Goal: Task Accomplishment & Management: Manage account settings

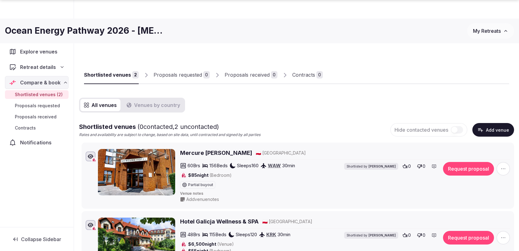
scroll to position [70, 0]
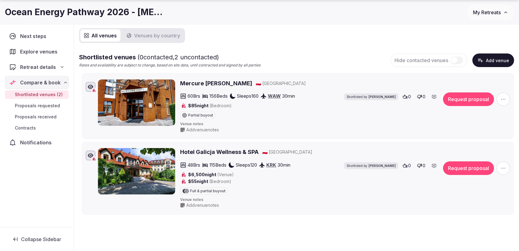
drag, startPoint x: 252, startPoint y: 83, endPoint x: 208, endPoint y: 40, distance: 61.6
click at [206, 41] on div "All venues Venues by country Shortlisted venues ( 0 contacted, 2 uncontacted) R…" at bounding box center [296, 121] width 435 height 187
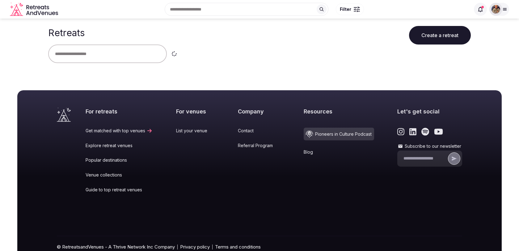
click at [342, 61] on div at bounding box center [259, 53] width 423 height 19
click at [504, 11] on icon at bounding box center [504, 9] width 5 height 5
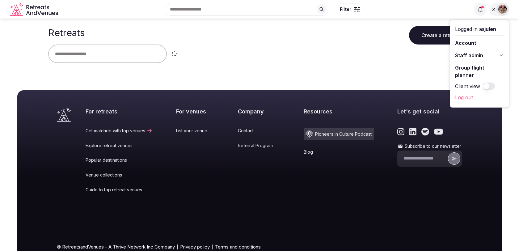
click at [480, 57] on span "Staff admin" at bounding box center [469, 55] width 28 height 7
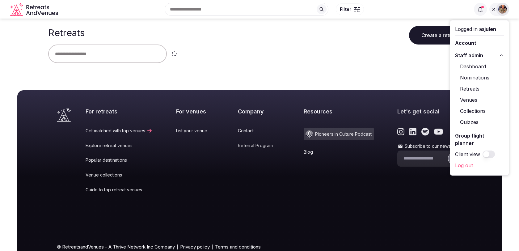
click at [472, 90] on link "Retreats" at bounding box center [479, 89] width 49 height 10
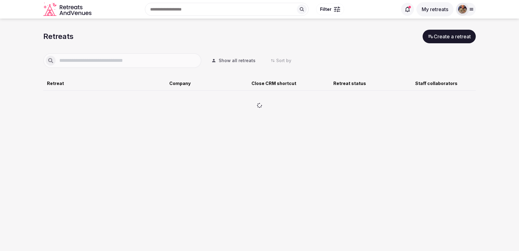
click at [139, 61] on input "text" at bounding box center [127, 60] width 143 height 7
type input "**********"
drag, startPoint x: 114, startPoint y: 63, endPoint x: 49, endPoint y: 57, distance: 65.4
click at [49, 57] on div "**********" at bounding box center [122, 60] width 158 height 15
click at [186, 79] on div "Retreat Company Close CRM shortcut Retreat status Staff collaborators" at bounding box center [259, 98] width 432 height 60
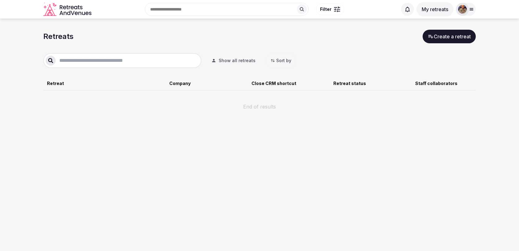
click at [235, 57] on button "Show all retreats" at bounding box center [233, 61] width 54 height 14
click at [446, 12] on button "My retreats" at bounding box center [434, 9] width 37 height 14
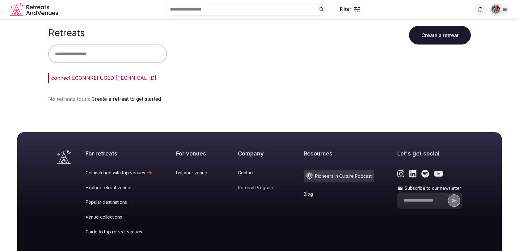
click at [501, 7] on div at bounding box center [495, 9] width 13 height 13
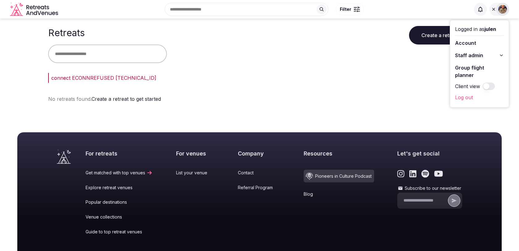
click at [469, 56] on span "Staff admin" at bounding box center [469, 55] width 28 height 7
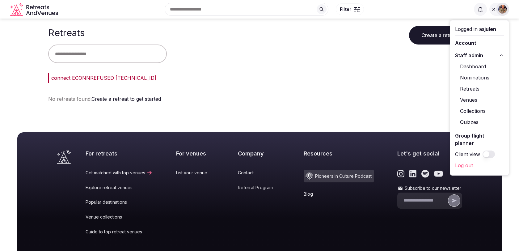
click at [467, 88] on link "Retreats" at bounding box center [479, 89] width 49 height 10
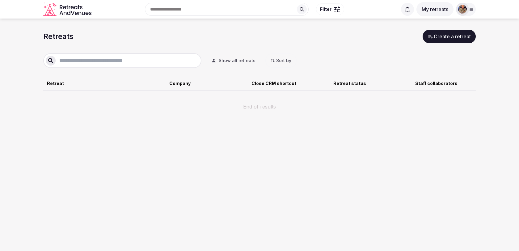
click at [465, 13] on div at bounding box center [462, 9] width 9 height 9
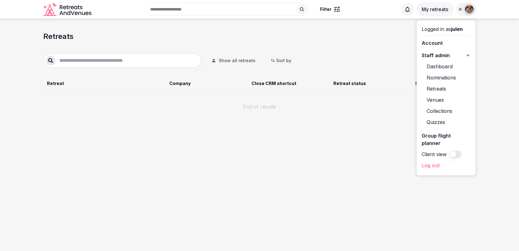
click at [425, 162] on link "Log out" at bounding box center [446, 165] width 49 height 10
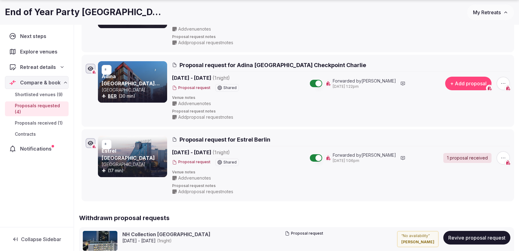
scroll to position [245, 0]
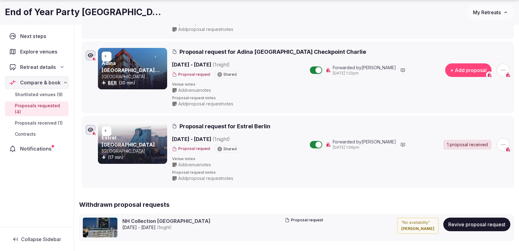
click at [504, 67] on icon "button" at bounding box center [503, 70] width 6 height 6
click at [467, 32] on button "Withdraw proposal request" at bounding box center [480, 32] width 70 height 10
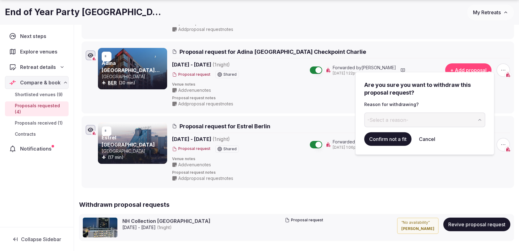
click at [403, 125] on button "-Select a reason-" at bounding box center [424, 119] width 121 height 15
click at [392, 139] on button "Confirm not a fit" at bounding box center [387, 139] width 47 height 14
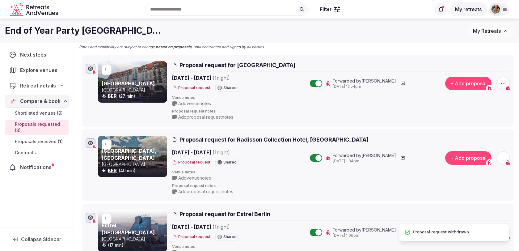
scroll to position [79, 0]
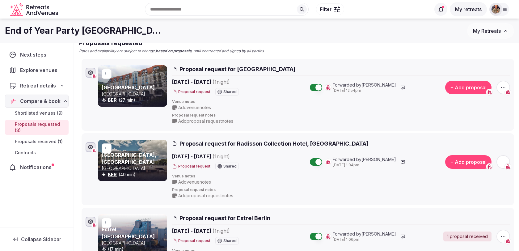
click at [455, 88] on button "+ Add proposal" at bounding box center [468, 88] width 46 height 14
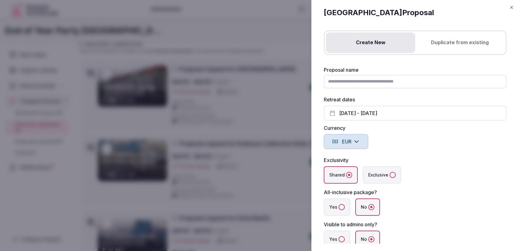
click at [445, 46] on button "Duplicate from existing" at bounding box center [459, 42] width 89 height 20
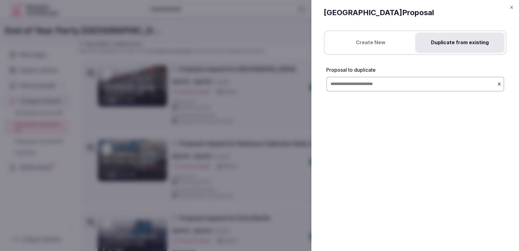
click at [412, 84] on input "text" at bounding box center [415, 84] width 178 height 15
type input "******"
type input "*"
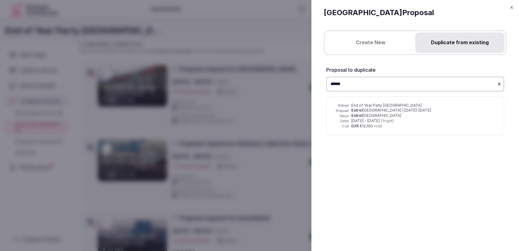
click at [384, 115] on div "Estrel Berlin" at bounding box center [423, 115] width 145 height 5
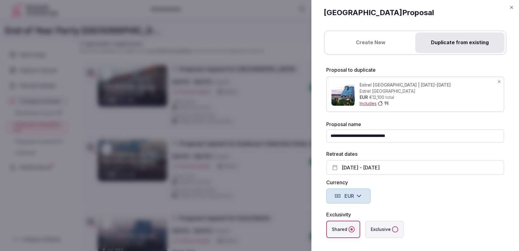
drag, startPoint x: 342, startPoint y: 135, endPoint x: 307, endPoint y: 135, distance: 34.9
click at [308, 135] on body "Recent searches Spain Lisbon, Portugal Brown City, MI 48416 Bilbao, Biscay, Spa…" at bounding box center [259, 175] width 519 height 508
click at [406, 136] on input "**********" at bounding box center [415, 136] width 178 height 14
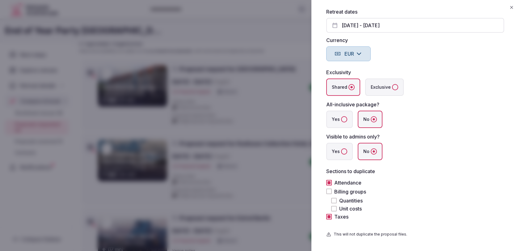
scroll to position [143, 0]
type input "**********"
click at [328, 190] on button "Billing groups" at bounding box center [329, 191] width 6 height 6
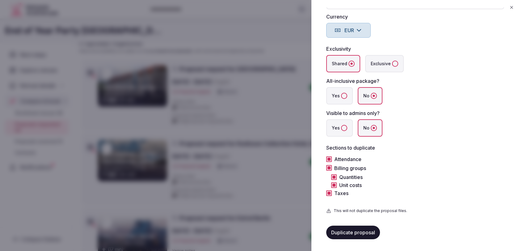
scroll to position [174, 0]
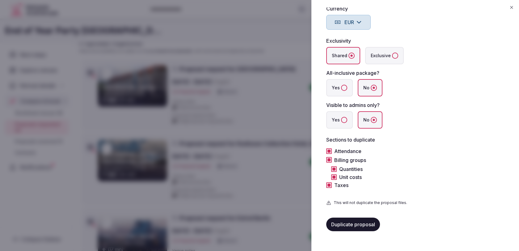
click at [346, 121] on label "Yes" at bounding box center [339, 119] width 27 height 17
click at [346, 121] on button "Yes" at bounding box center [344, 120] width 6 height 6
click at [354, 223] on button "Duplicate proposal" at bounding box center [353, 224] width 54 height 14
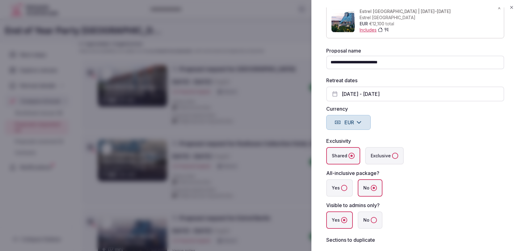
scroll to position [0, 0]
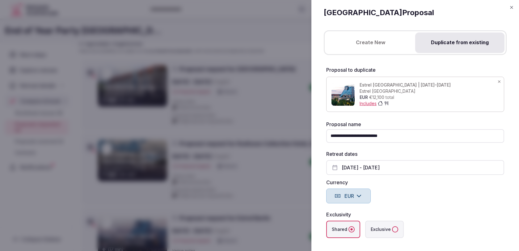
click at [512, 8] on icon "button" at bounding box center [511, 7] width 3 height 3
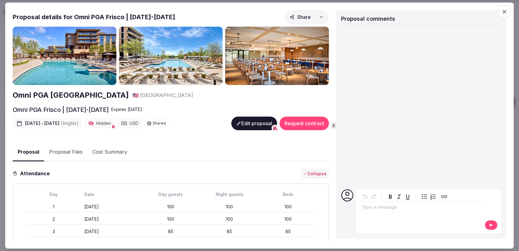
click at [505, 11] on icon "button" at bounding box center [505, 12] width 4 height 4
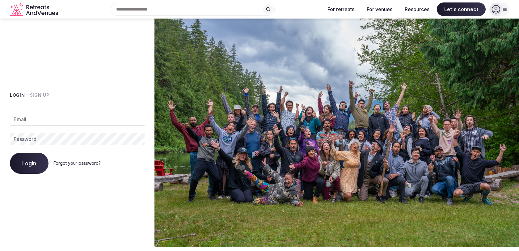
type input "**********"
click at [33, 164] on span "Login" at bounding box center [29, 163] width 14 height 6
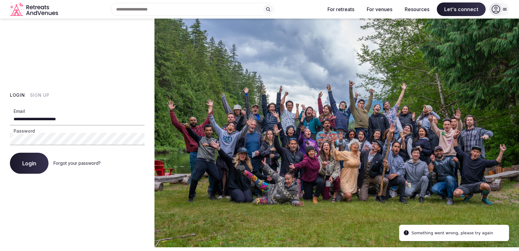
click at [500, 11] on icon at bounding box center [496, 9] width 8 height 8
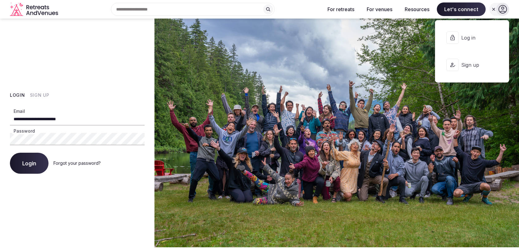
click at [466, 40] on span "Log in" at bounding box center [476, 37] width 30 height 7
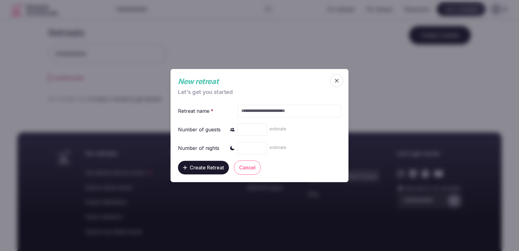
click at [339, 78] on icon "button" at bounding box center [337, 81] width 6 height 6
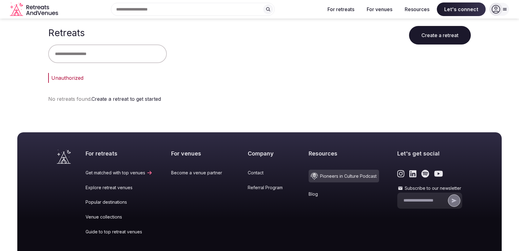
click at [507, 10] on div at bounding box center [504, 9] width 9 height 5
click at [464, 41] on span "Log in" at bounding box center [476, 37] width 30 height 7
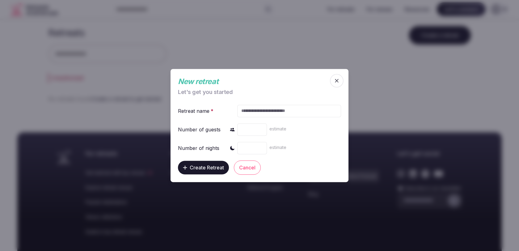
click at [242, 170] on button "Cancel" at bounding box center [247, 167] width 27 height 14
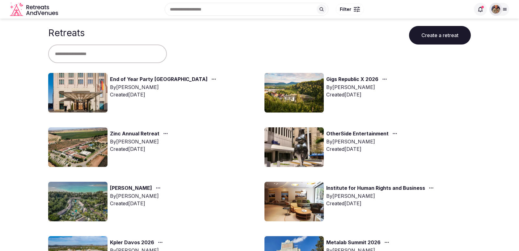
click at [163, 74] on div "End of Year Party [GEOGRAPHIC_DATA] By [PERSON_NAME] Created [DATE]" at bounding box center [151, 93] width 206 height 40
click at [162, 77] on link "End of Year Party [GEOGRAPHIC_DATA]" at bounding box center [159, 79] width 98 height 8
click at [156, 79] on link "End of Year Party [GEOGRAPHIC_DATA]" at bounding box center [159, 79] width 98 height 8
click at [146, 80] on link "End of Year Party [GEOGRAPHIC_DATA]" at bounding box center [159, 79] width 98 height 8
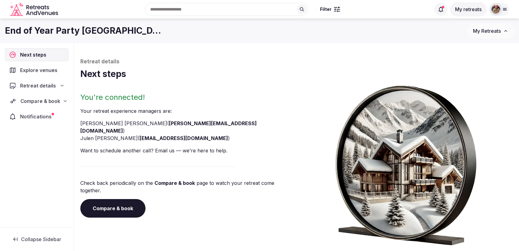
click at [36, 102] on span "Compare & book" at bounding box center [40, 100] width 40 height 7
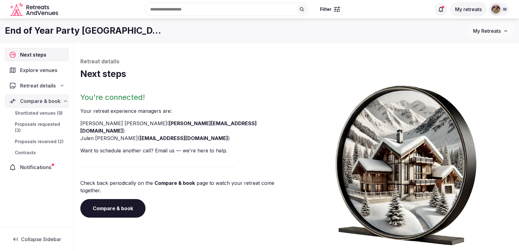
click at [39, 138] on span "Proposals received (2)" at bounding box center [39, 141] width 49 height 6
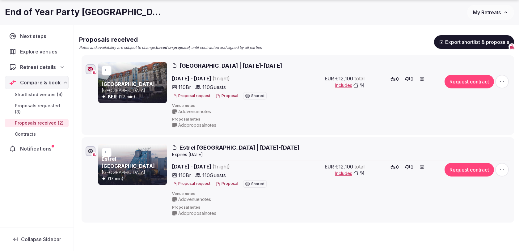
scroll to position [96, 0]
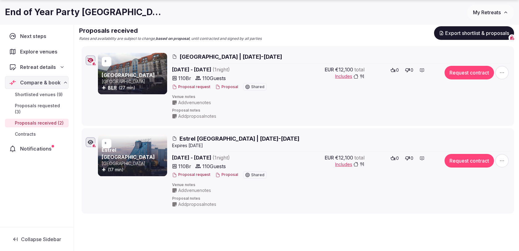
click at [500, 73] on icon "button" at bounding box center [502, 73] width 6 height 6
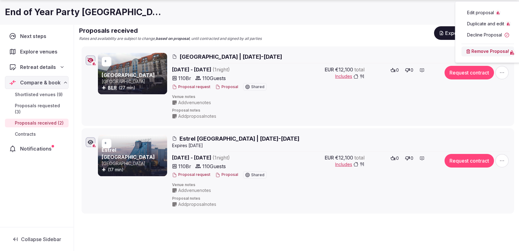
click at [479, 11] on span "Edit proposal" at bounding box center [480, 13] width 27 height 6
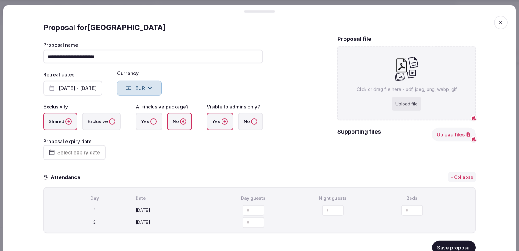
click at [409, 102] on div "Upload file" at bounding box center [407, 104] width 30 height 14
type input "**********"
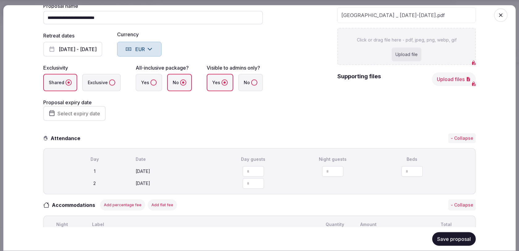
scroll to position [39, 0]
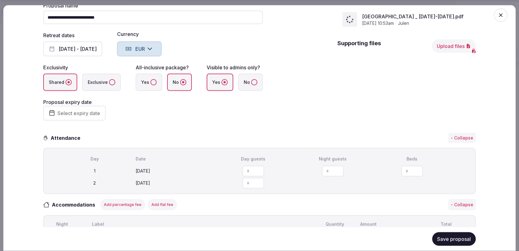
click at [88, 108] on button "Select expiry date" at bounding box center [74, 113] width 62 height 15
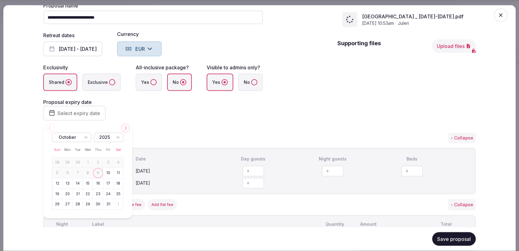
click at [98, 184] on button "16" at bounding box center [98, 183] width 9 height 9
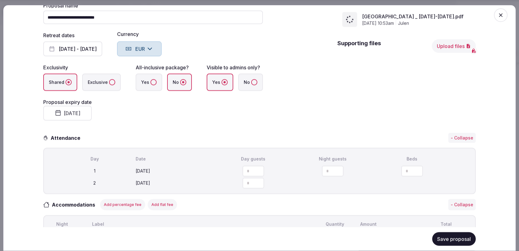
click at [202, 118] on fieldset "**********" at bounding box center [153, 61] width 220 height 117
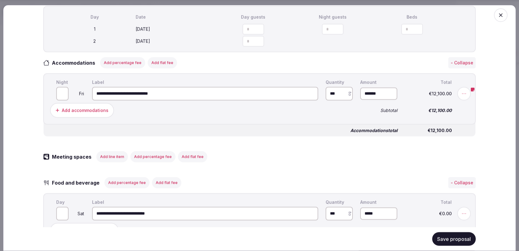
scroll to position [181, 0]
click at [372, 92] on input "***" at bounding box center [378, 93] width 37 height 12
type input "*******"
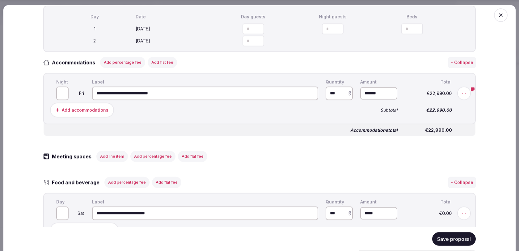
click at [369, 112] on div "Subtotal" at bounding box center [379, 110] width 40 height 7
click at [465, 95] on icon at bounding box center [464, 93] width 6 height 6
click at [448, 95] on button "Add note" at bounding box center [463, 93] width 32 height 11
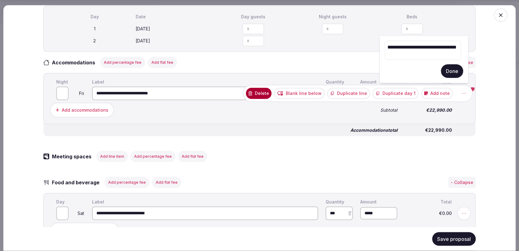
drag, startPoint x: 415, startPoint y: 54, endPoint x: 373, endPoint y: 38, distance: 45.4
click at [373, 38] on body "Recent searches Spain Lisbon, Portugal Brown City, MI 48416 Bilbao, Biscay, Spa…" at bounding box center [259, 91] width 519 height 374
drag, startPoint x: 422, startPoint y: 54, endPoint x: 380, endPoint y: 42, distance: 43.9
click at [380, 42] on div "**********" at bounding box center [423, 60] width 89 height 48
type textarea "**********"
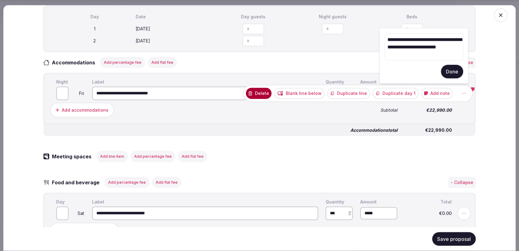
click at [452, 70] on button "Done" at bounding box center [452, 72] width 22 height 14
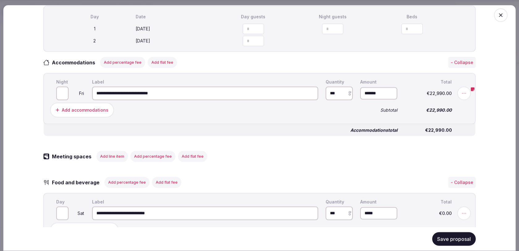
click at [454, 240] on button "Save proposal" at bounding box center [454, 239] width 44 height 14
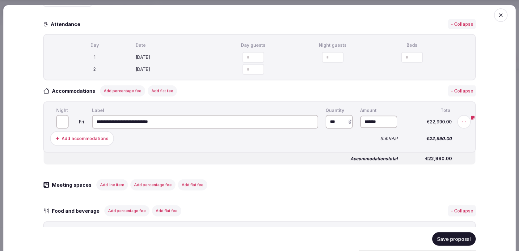
scroll to position [164, 0]
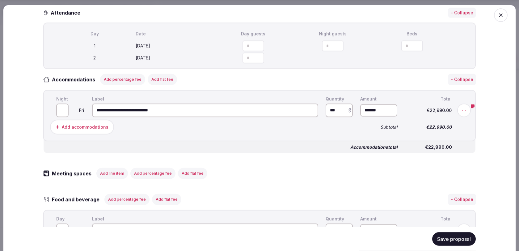
click at [446, 242] on button "Save proposal" at bounding box center [454, 239] width 44 height 14
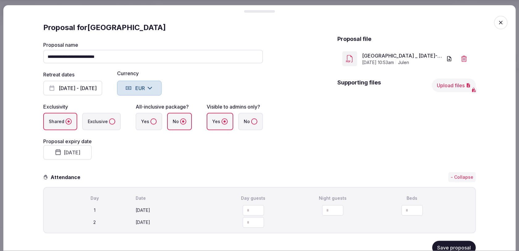
scroll to position [540, 0]
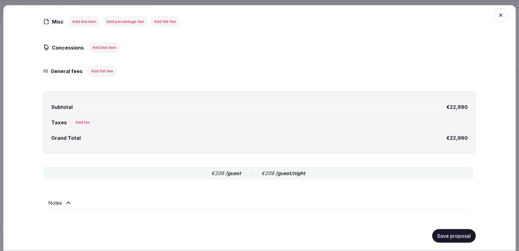
click at [61, 203] on h2 "Notes" at bounding box center [55, 202] width 14 height 7
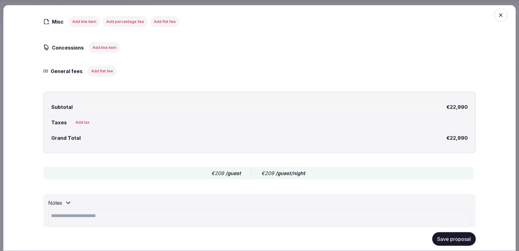
click at [76, 213] on textarea at bounding box center [259, 217] width 423 height 17
paste textarea "**********"
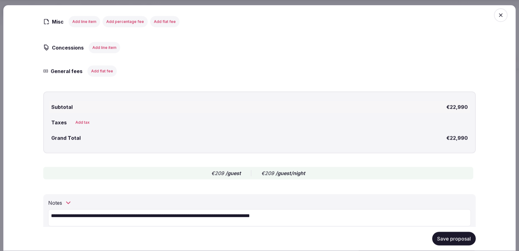
drag, startPoint x: 70, startPoint y: 213, endPoint x: 23, endPoint y: 213, distance: 47.0
click at [48, 213] on textarea "**********" at bounding box center [259, 217] width 423 height 17
drag, startPoint x: 92, startPoint y: 214, endPoint x: 29, endPoint y: 213, distance: 62.7
click at [48, 213] on textarea "**********" at bounding box center [259, 217] width 423 height 17
click at [445, 241] on button "Save proposal" at bounding box center [454, 239] width 44 height 14
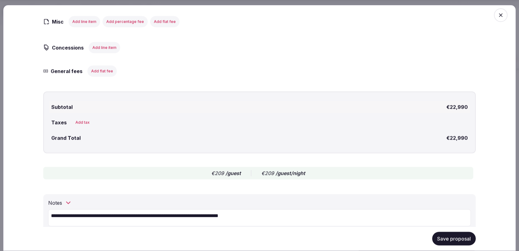
click at [452, 241] on button "Save proposal" at bounding box center [454, 239] width 44 height 14
click at [156, 214] on textarea "**********" at bounding box center [259, 217] width 423 height 17
type textarea "**********"
click at [447, 241] on button "Save proposal" at bounding box center [454, 239] width 44 height 14
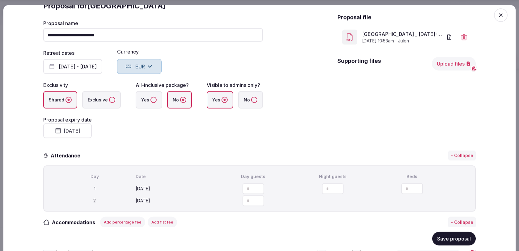
scroll to position [0, 0]
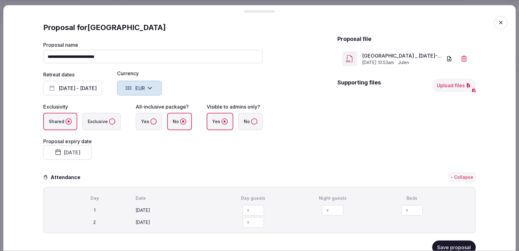
click at [500, 22] on icon "button" at bounding box center [501, 22] width 6 height 6
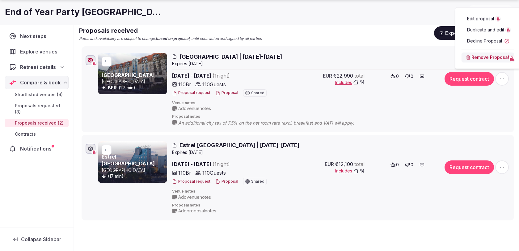
click at [91, 59] on icon "button" at bounding box center [90, 60] width 6 height 5
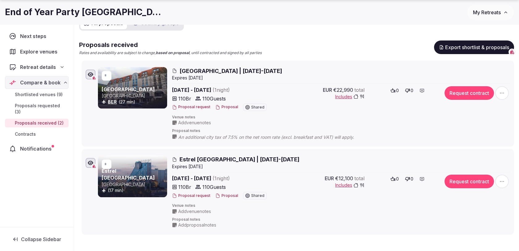
scroll to position [82, 0]
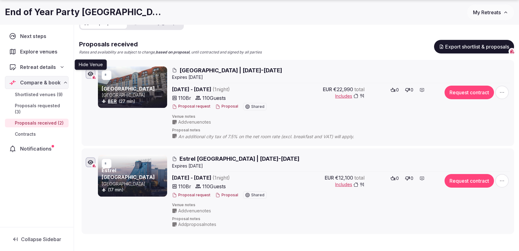
click at [247, 156] on span "Estrel Berlin | 28-29 Nov 2026" at bounding box center [239, 159] width 120 height 8
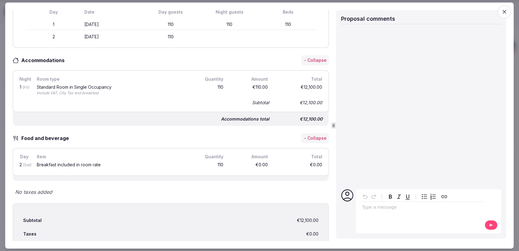
scroll to position [170, 0]
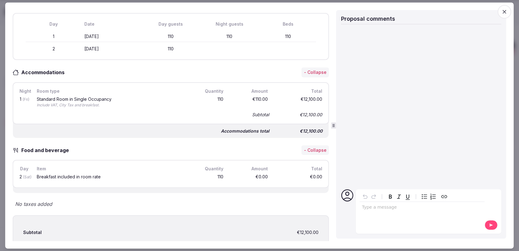
click at [506, 12] on icon "button" at bounding box center [504, 12] width 6 height 6
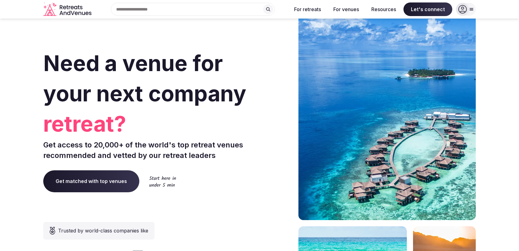
click at [511, 35] on section "Need a venue for your next company retreat? Get access to 20,000+ of the world'…" at bounding box center [259, 185] width 519 height 372
click at [465, 11] on icon at bounding box center [462, 9] width 9 height 9
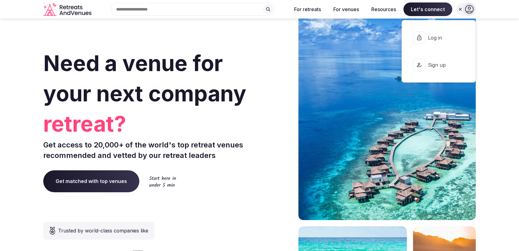
click at [427, 41] on button "Log in" at bounding box center [439, 37] width 64 height 25
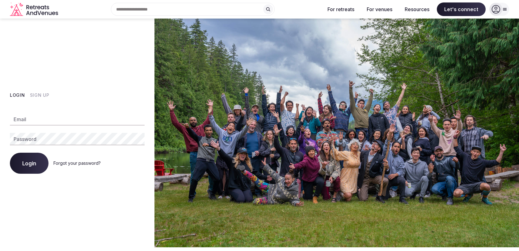
type input "**********"
click at [32, 166] on span "Login" at bounding box center [29, 163] width 14 height 6
click at [33, 154] on button "Login" at bounding box center [29, 163] width 39 height 21
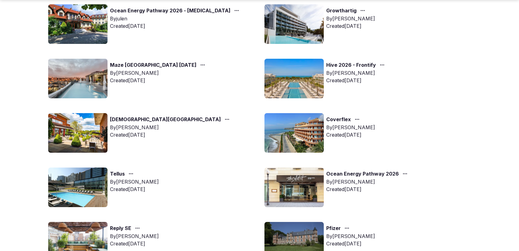
scroll to position [286, 0]
click at [344, 173] on link "Ocean Energy Pathway 2026" at bounding box center [362, 174] width 73 height 8
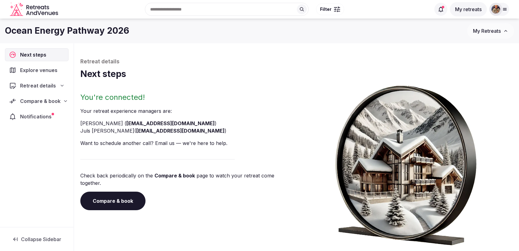
click at [57, 93] on nav "Next steps Explore venues Retreat details Compare & book Notifications" at bounding box center [37, 85] width 64 height 75
click at [57, 99] on span "Compare & book" at bounding box center [40, 100] width 40 height 7
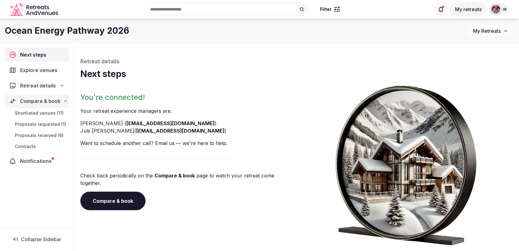
click at [49, 113] on span "Shortlisted venues (11)" at bounding box center [39, 113] width 49 height 6
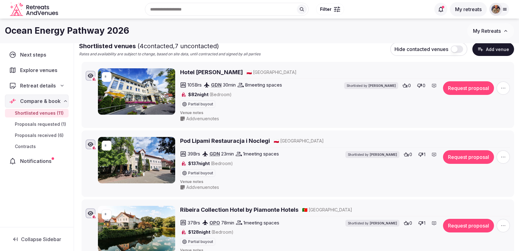
scroll to position [67, 0]
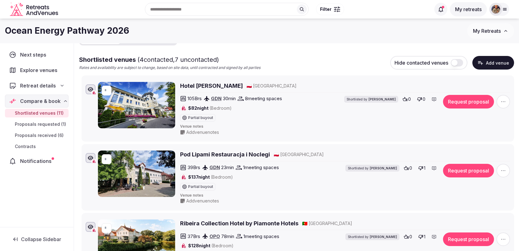
click at [488, 61] on button "Add venue" at bounding box center [493, 63] width 42 height 14
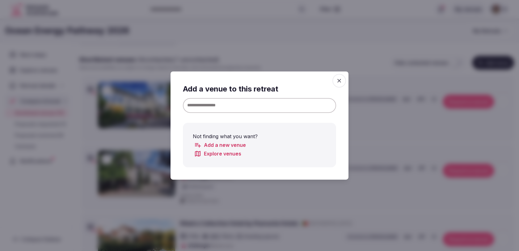
click at [299, 103] on input at bounding box center [259, 105] width 153 height 15
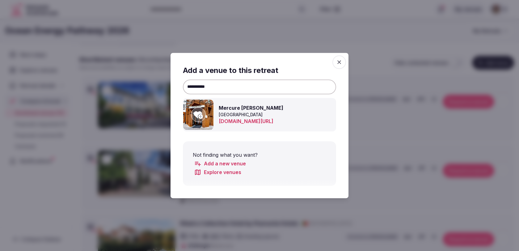
type input "**********"
click at [200, 118] on icon at bounding box center [198, 114] width 9 height 7
click at [340, 61] on icon "button" at bounding box center [339, 62] width 4 height 4
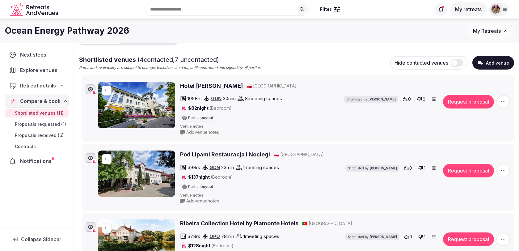
click at [489, 64] on button "Add venue" at bounding box center [493, 63] width 42 height 14
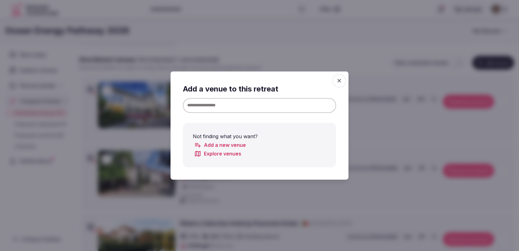
click at [289, 117] on div "Add a venue to this retreat Not finding what you want? Add a new venue Explore …" at bounding box center [259, 125] width 153 height 83
click at [289, 110] on input at bounding box center [259, 105] width 153 height 15
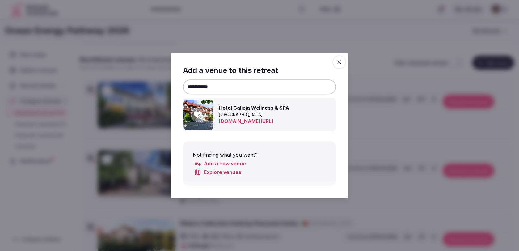
type input "**********"
click at [202, 117] on icon at bounding box center [198, 114] width 9 height 7
click at [340, 62] on icon "button" at bounding box center [339, 62] width 4 height 4
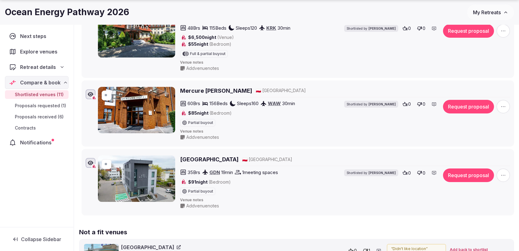
scroll to position [832, 0]
click at [107, 90] on input "**" at bounding box center [109, 95] width 10 height 10
type input "*"
click at [113, 93] on button "submit" at bounding box center [113, 95] width 5 height 5
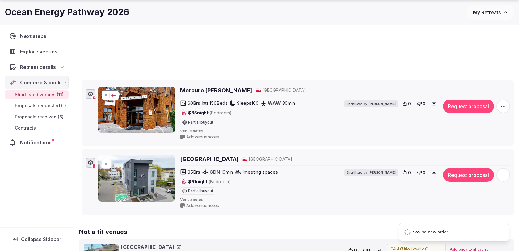
type input "*"
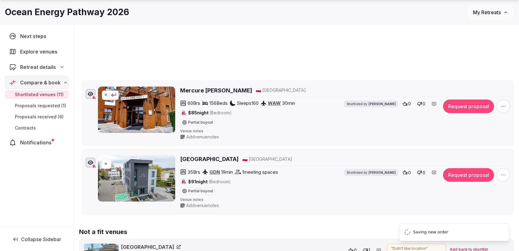
type input "*"
type input "**"
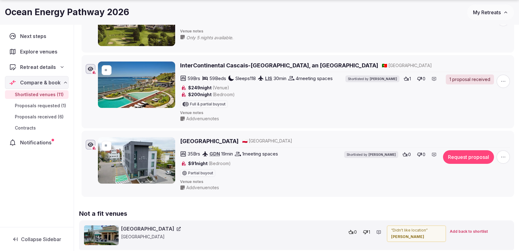
scroll to position [779, 0]
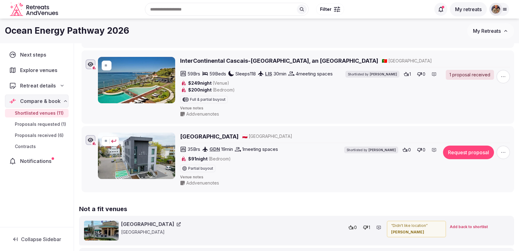
click at [105, 136] on input "**" at bounding box center [109, 141] width 10 height 10
click at [114, 139] on button "submit" at bounding box center [113, 141] width 5 height 5
type input "*"
click at [114, 139] on button "submit" at bounding box center [113, 141] width 5 height 5
type input "*"
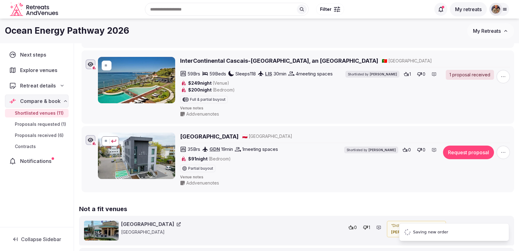
type input "*"
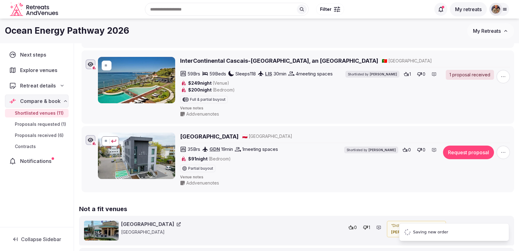
type input "*"
type input "**"
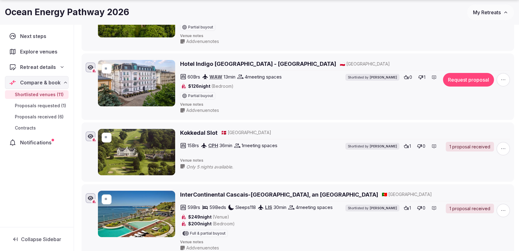
scroll to position [721, 0]
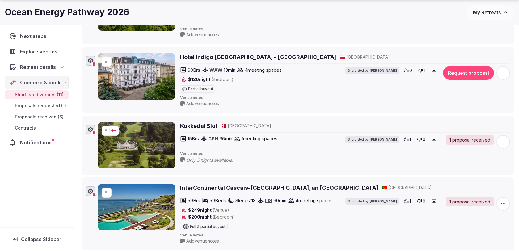
click at [108, 126] on input "**" at bounding box center [109, 131] width 10 height 10
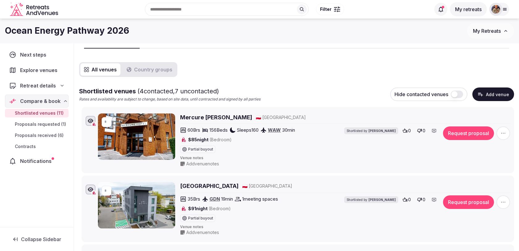
scroll to position [0, 0]
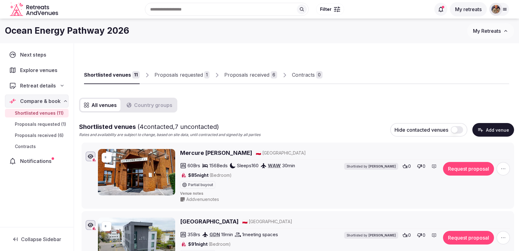
click at [195, 77] on div "Proposals requested" at bounding box center [178, 74] width 49 height 7
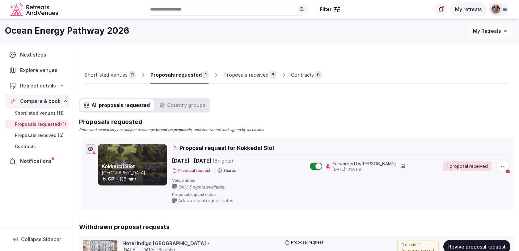
click at [254, 78] on div "Proposals received" at bounding box center [245, 74] width 45 height 7
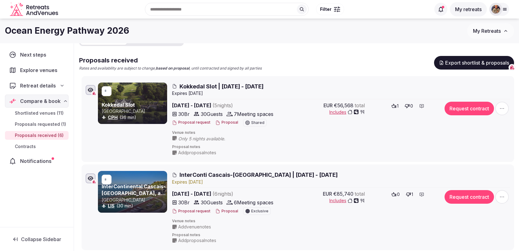
scroll to position [64, 0]
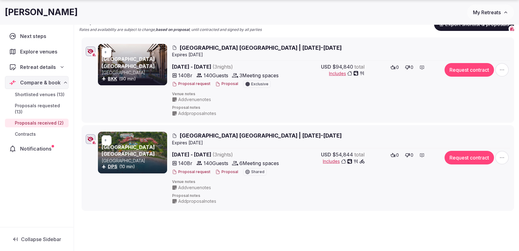
scroll to position [108, 0]
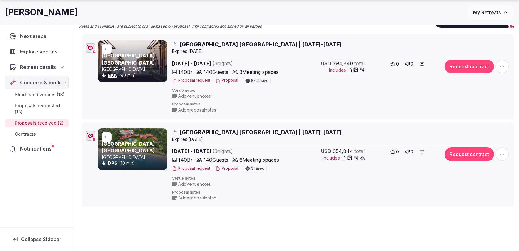
click at [501, 152] on icon "button" at bounding box center [502, 154] width 6 height 6
click at [481, 95] on div at bounding box center [488, 97] width 53 height 4
click at [469, 97] on div at bounding box center [488, 97] width 53 height 4
click at [368, 190] on span "Proposal notes" at bounding box center [341, 192] width 338 height 5
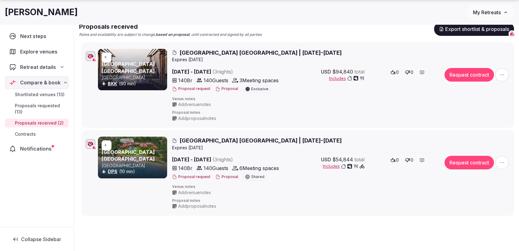
scroll to position [95, 0]
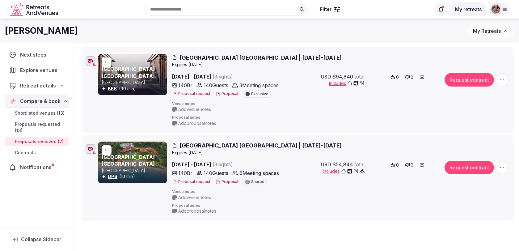
click at [503, 169] on icon "button" at bounding box center [502, 167] width 6 height 6
click at [480, 108] on div at bounding box center [488, 110] width 53 height 4
click at [470, 110] on div at bounding box center [488, 110] width 53 height 4
click at [251, 144] on span "[GEOGRAPHIC_DATA] [GEOGRAPHIC_DATA] | [DATE]-[DATE]" at bounding box center [260, 145] width 162 height 8
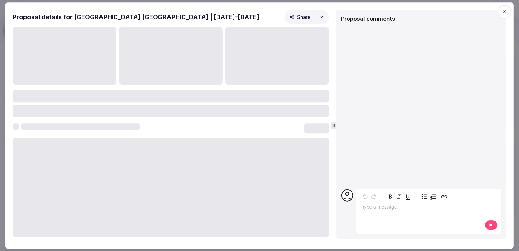
click at [505, 11] on icon "button" at bounding box center [504, 12] width 6 height 6
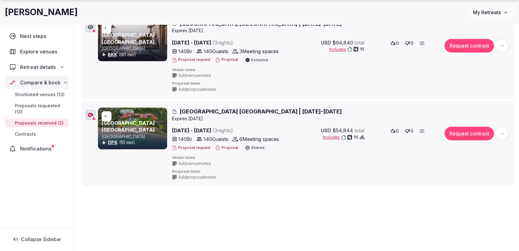
scroll to position [138, 0]
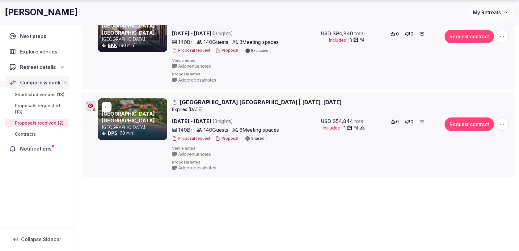
click at [502, 122] on icon "button" at bounding box center [502, 124] width 6 height 6
click at [482, 63] on span "Edit proposal" at bounding box center [480, 64] width 27 height 6
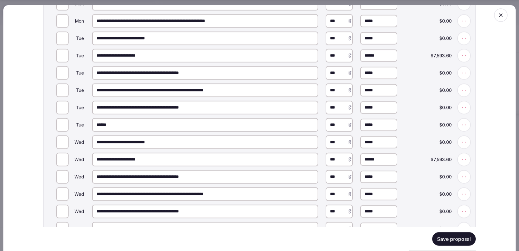
scroll to position [631, 0]
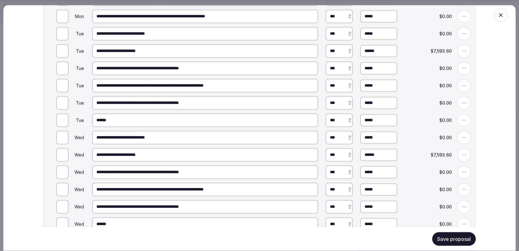
type input "*"
click at [372, 120] on input "*" at bounding box center [378, 120] width 37 height 12
click at [407, 137] on span "$0.00" at bounding box center [428, 137] width 47 height 4
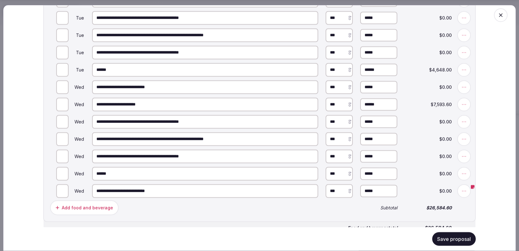
scroll to position [682, 0]
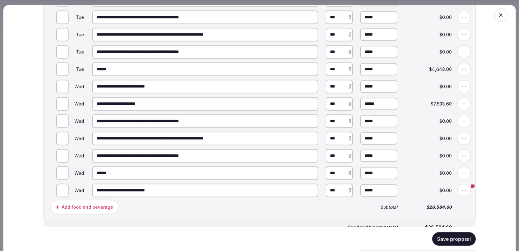
click at [370, 69] on input "*****" at bounding box center [378, 69] width 37 height 12
click at [373, 175] on input "*****" at bounding box center [378, 173] width 37 height 12
type input "******"
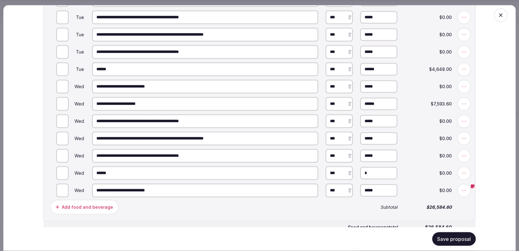
click at [373, 175] on input "*" at bounding box center [378, 173] width 37 height 12
paste input "****"
type input "******"
click at [408, 171] on span "$4,648.00" at bounding box center [428, 173] width 47 height 4
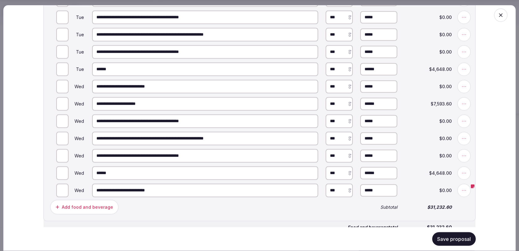
click at [456, 241] on button "Save proposal" at bounding box center [454, 239] width 44 height 14
click at [200, 171] on input "******" at bounding box center [205, 173] width 226 height 14
type input "**********"
click at [156, 72] on input "******" at bounding box center [205, 69] width 226 height 14
type input "**********"
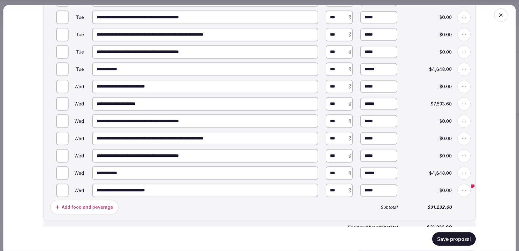
click at [250, 218] on div "**********" at bounding box center [259, 65] width 432 height 311
click at [462, 245] on button "Save proposal" at bounding box center [454, 239] width 44 height 14
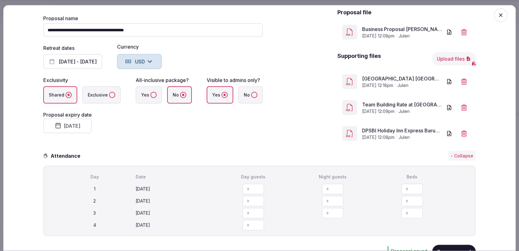
scroll to position [0, 0]
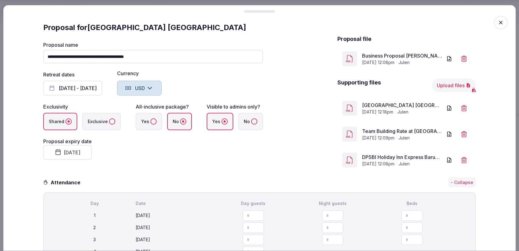
click at [450, 84] on button "Upload files" at bounding box center [454, 85] width 44 height 14
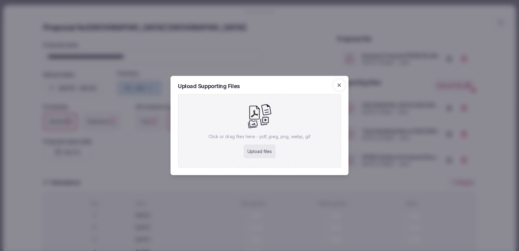
click at [251, 151] on div "Upload files" at bounding box center [260, 152] width 32 height 14
type input "**********"
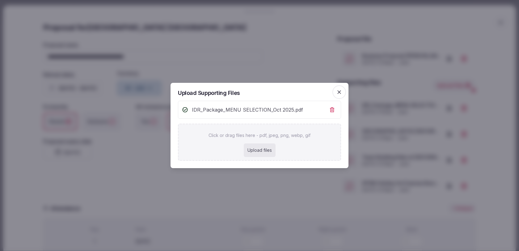
click at [339, 91] on icon "button" at bounding box center [339, 92] width 6 height 6
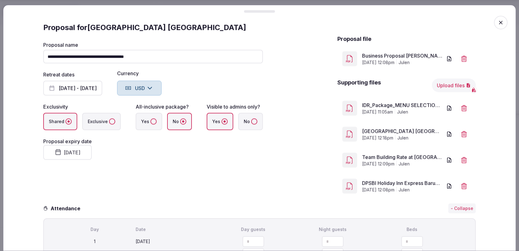
click at [456, 89] on button "Upload files" at bounding box center [454, 85] width 44 height 14
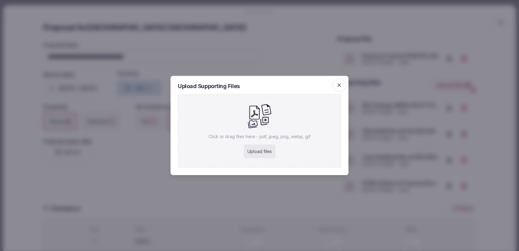
click at [267, 150] on div "Upload files" at bounding box center [260, 152] width 32 height 14
type input "**********"
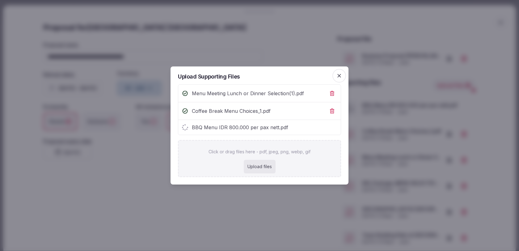
click at [261, 167] on div "Upload files" at bounding box center [260, 167] width 32 height 14
type input "**********"
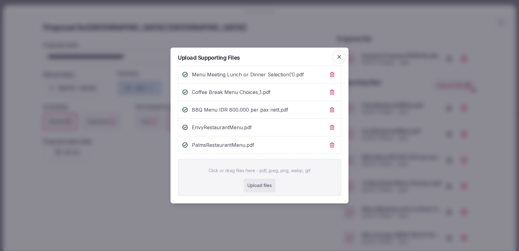
click at [340, 58] on icon "button" at bounding box center [339, 57] width 4 height 4
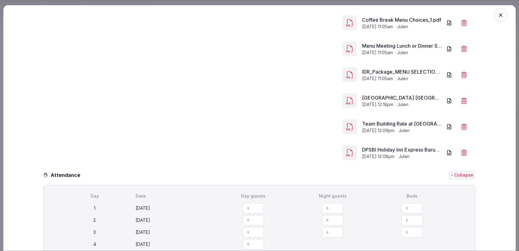
scroll to position [247, 0]
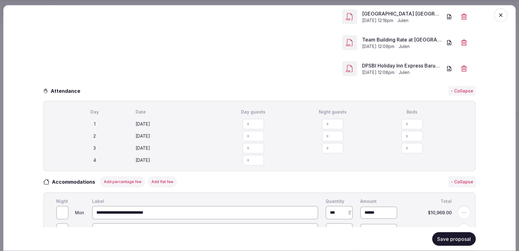
click at [453, 241] on button "Save proposal" at bounding box center [454, 239] width 44 height 14
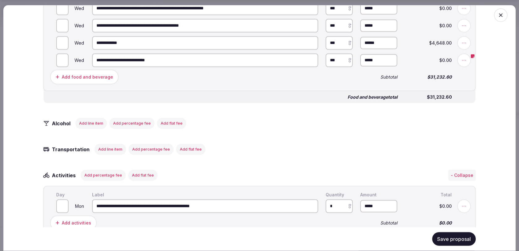
scroll to position [983, 0]
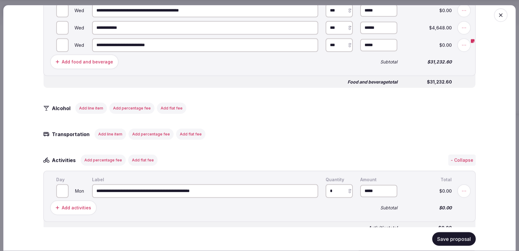
click at [453, 238] on button "Save proposal" at bounding box center [454, 239] width 44 height 14
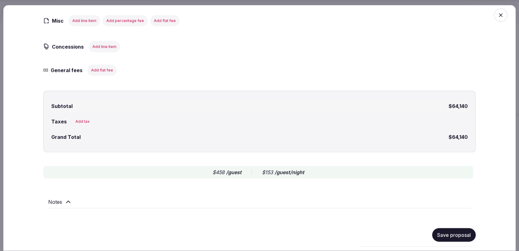
scroll to position [1241, 0]
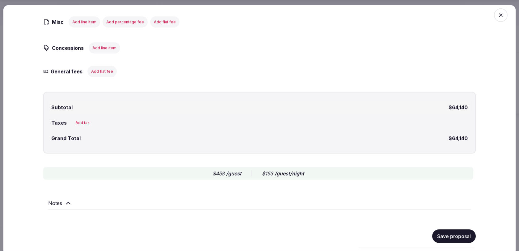
click at [500, 15] on icon "button" at bounding box center [501, 15] width 4 height 4
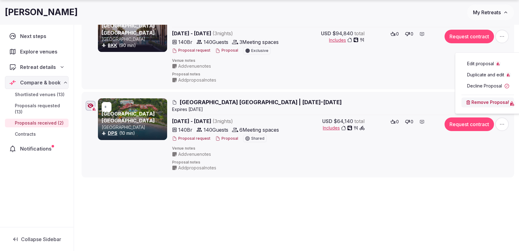
click at [144, 196] on div "Shortlisted venues 13 Proposals requested 13 Proposals received 2 Contracts 0 A…" at bounding box center [296, 73] width 445 height 337
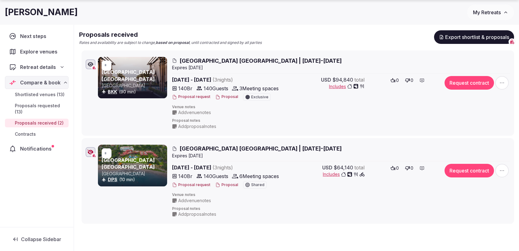
scroll to position [93, 0]
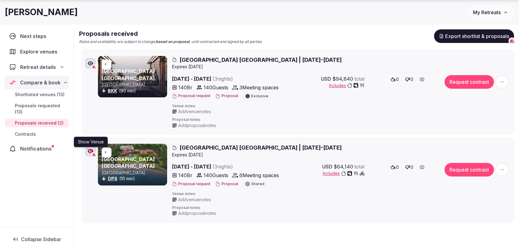
click at [90, 149] on icon "button" at bounding box center [90, 151] width 6 height 5
